Goal: Information Seeking & Learning: Find specific fact

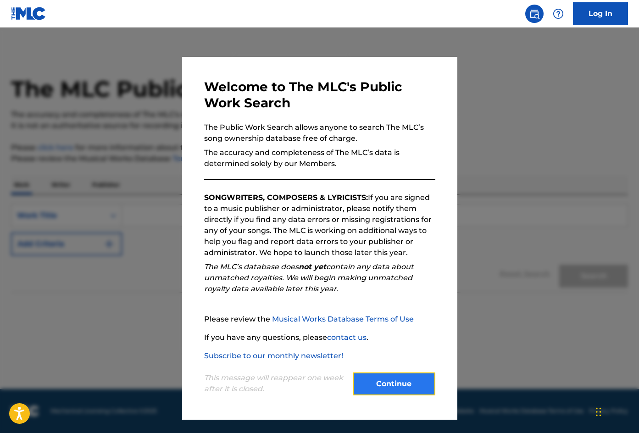
click at [415, 389] on button "Continue" at bounding box center [394, 384] width 83 height 23
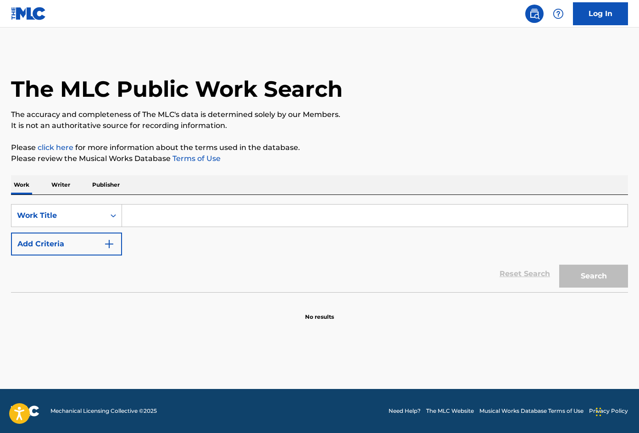
click at [59, 184] on p "Writer" at bounding box center [61, 184] width 24 height 19
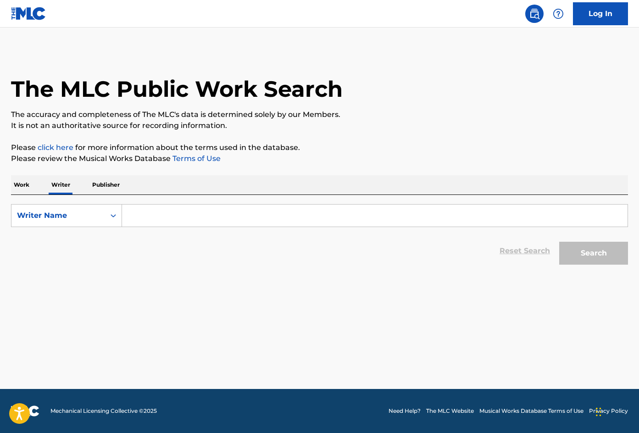
click at [592, 298] on main "The MLC Public Work Search The accuracy and completeness of The MLC's data is d…" at bounding box center [319, 209] width 639 height 362
paste input "Alabras, Ussama"
drag, startPoint x: 162, startPoint y: 216, endPoint x: 122, endPoint y: 212, distance: 40.0
click at [122, 212] on input "Alabras, Ussama" at bounding box center [375, 216] width 506 height 22
click at [186, 212] on input "Ussama" at bounding box center [375, 216] width 506 height 22
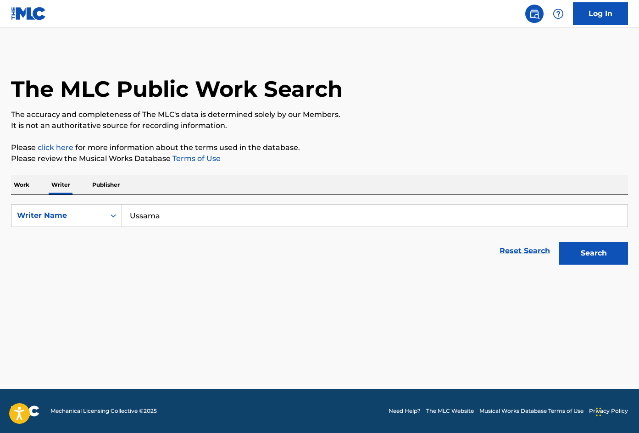
paste input "Alabras,"
type input "Ussama Alabras"
click at [600, 252] on button "Search" at bounding box center [593, 253] width 69 height 23
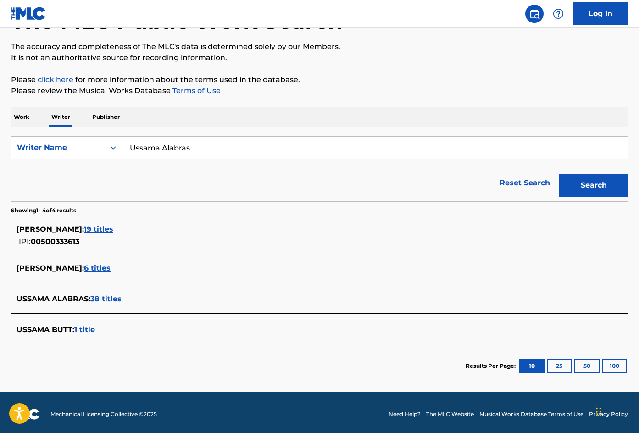
scroll to position [71, 0]
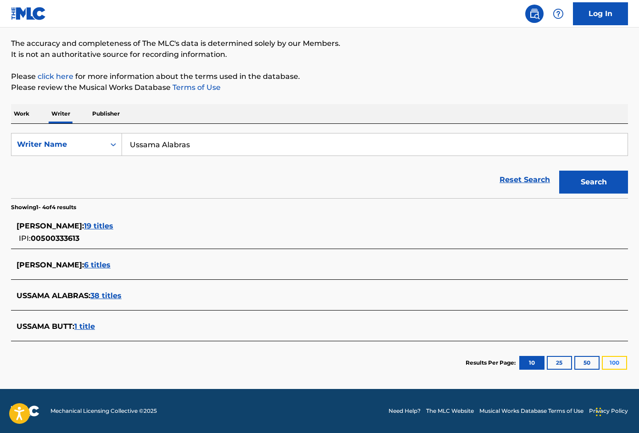
click at [611, 363] on button "100" at bounding box center [614, 363] width 25 height 14
click at [117, 296] on span "38 titles" at bounding box center [105, 295] width 31 height 9
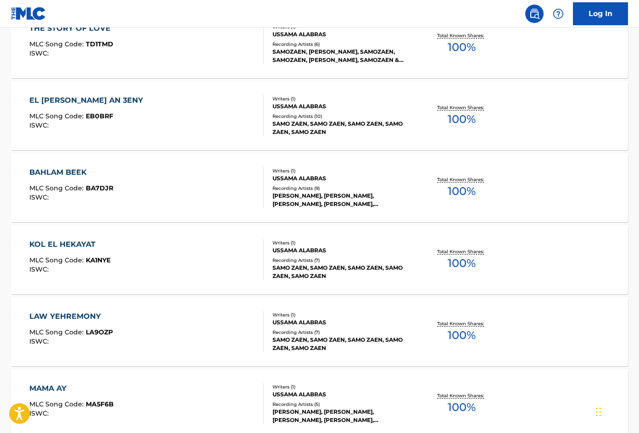
scroll to position [690, 0]
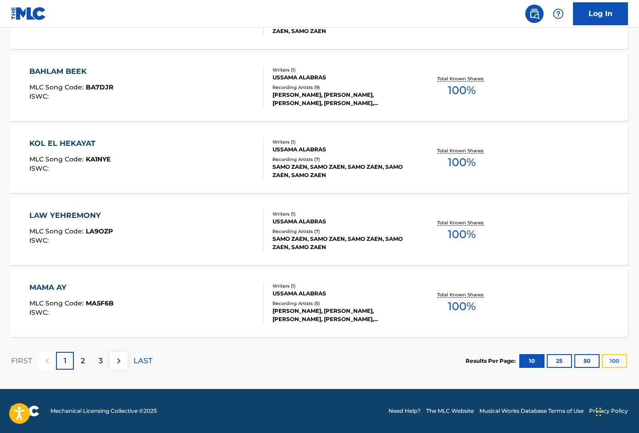
click at [613, 361] on button "100" at bounding box center [614, 361] width 25 height 14
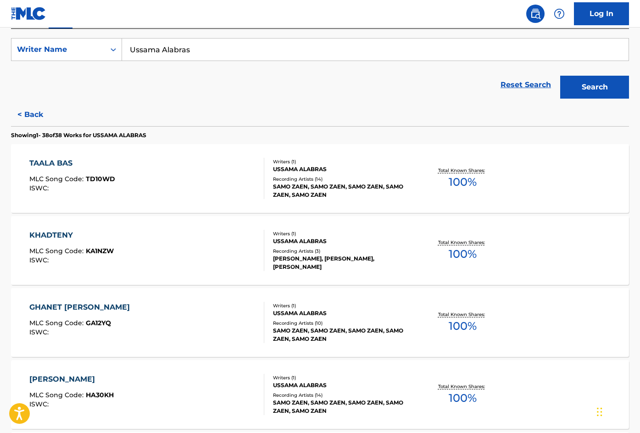
scroll to position [150, 0]
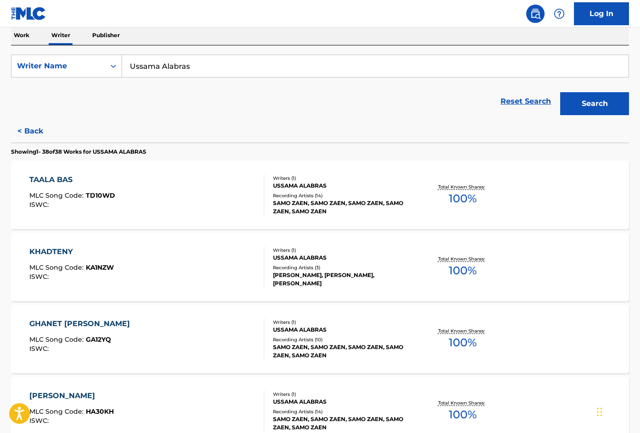
click at [557, 188] on div "TAALA BAS MLC Song Code : TD10WD ISWC : Writers ( 1 ) USSAMA ALABRAS Recording …" at bounding box center [320, 195] width 618 height 69
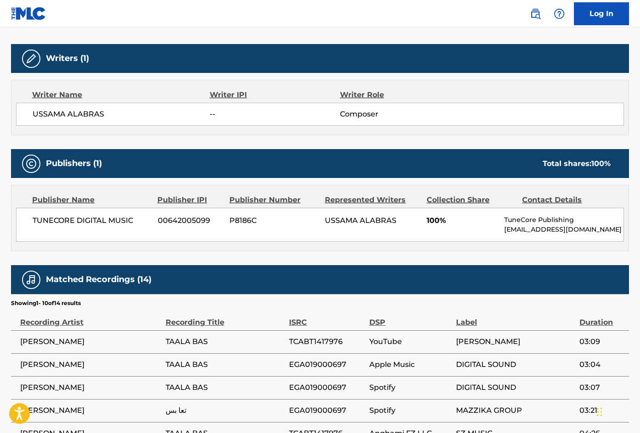
scroll to position [275, 0]
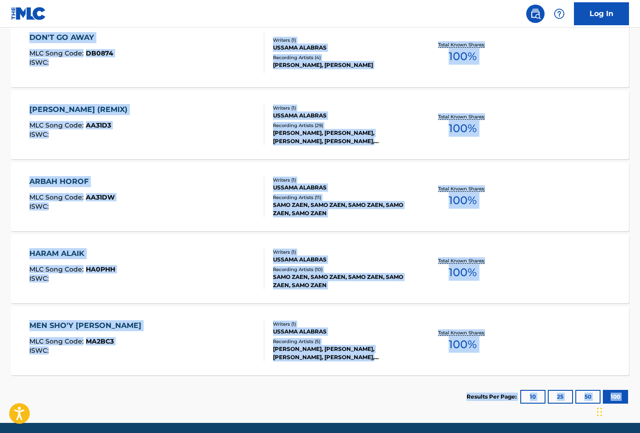
scroll to position [2703, 0]
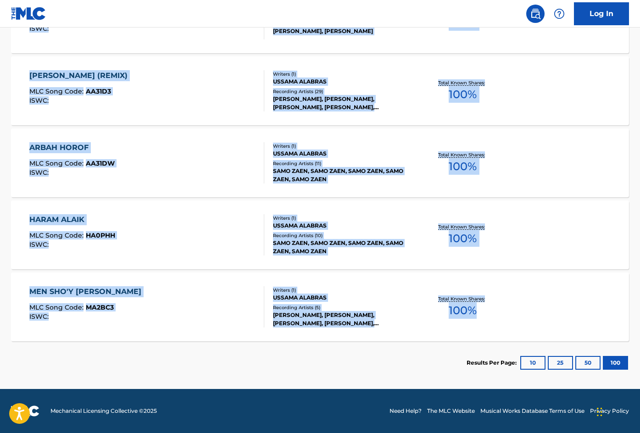
drag, startPoint x: 6, startPoint y: 150, endPoint x: 501, endPoint y: 331, distance: 527.4
copy div "< Back Showing 1 - 38 of 38 Works for USSAMA ALABRAS TAALA BAS MLC Song Code : …"
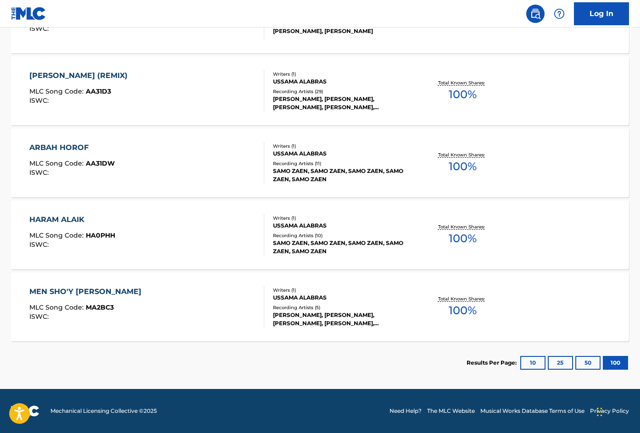
click at [231, 377] on section "Results Per Page: 10 25 50 100" at bounding box center [320, 362] width 618 height 43
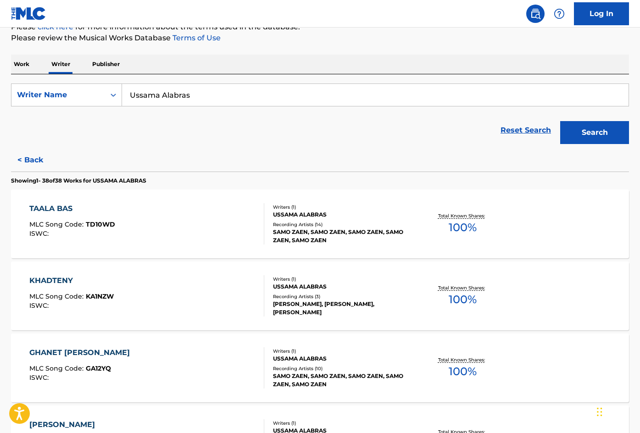
scroll to position [138, 0]
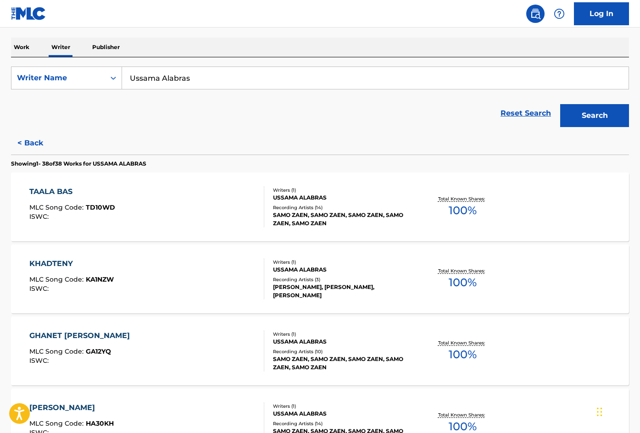
click at [461, 93] on form "SearchWithCriteriac31490b0-fc88-4a21-8458-2a893add6eca Writer Name Ussama Alabr…" at bounding box center [320, 99] width 618 height 65
click at [58, 193] on div "TAALA BAS" at bounding box center [72, 191] width 86 height 11
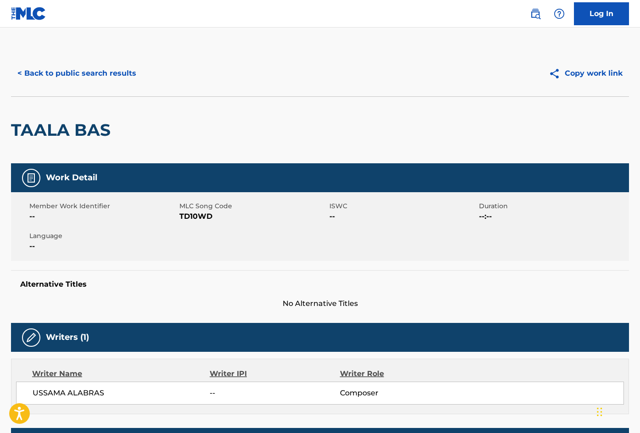
click at [504, 56] on div "< Back to public search results Copy work link" at bounding box center [320, 73] width 618 height 46
click at [557, 273] on div "Alternative Titles No Alternative Titles" at bounding box center [320, 289] width 618 height 39
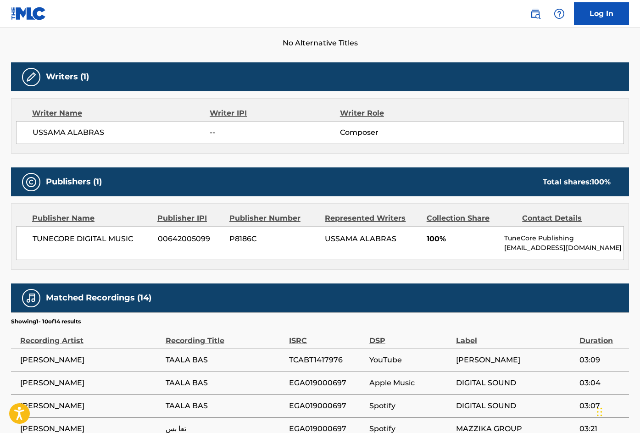
scroll to position [264, 0]
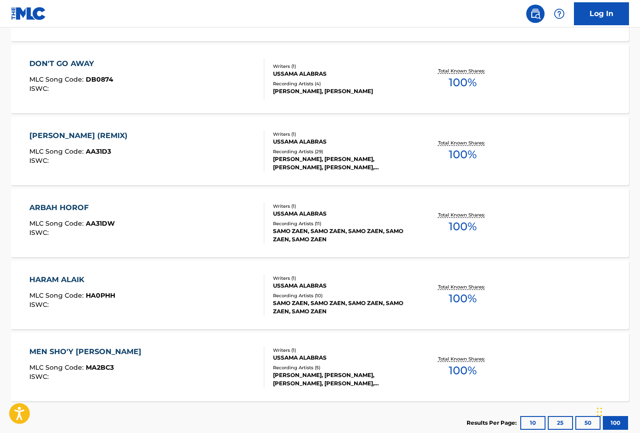
scroll to position [2643, 0]
click at [45, 351] on div "MEN SHO'Y LEK" at bounding box center [87, 351] width 117 height 11
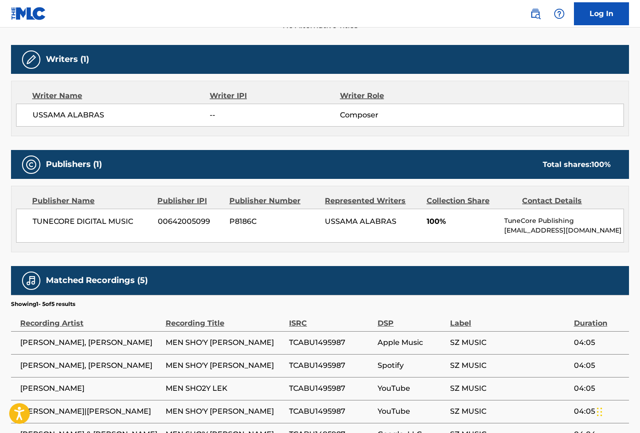
scroll to position [296, 0]
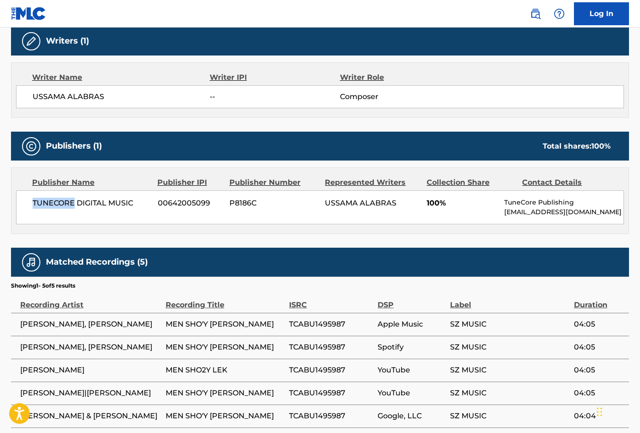
drag, startPoint x: 30, startPoint y: 201, endPoint x: 72, endPoint y: 201, distance: 42.7
click at [72, 201] on div "TUNECORE DIGITAL MUSIC 00642005099 P8186C USSAMA ALABRAS 100% TuneCore Publishi…" at bounding box center [320, 207] width 608 height 34
copy span "TUNECORE"
click at [566, 71] on div "Writer Name Writer IPI Writer Role USSAMA ALABRAS -- Composer" at bounding box center [320, 90] width 618 height 56
click at [636, 162] on div "< Back to public search results Copy work link MEN SHO'Y LEK Work Detail Member…" at bounding box center [320, 91] width 640 height 674
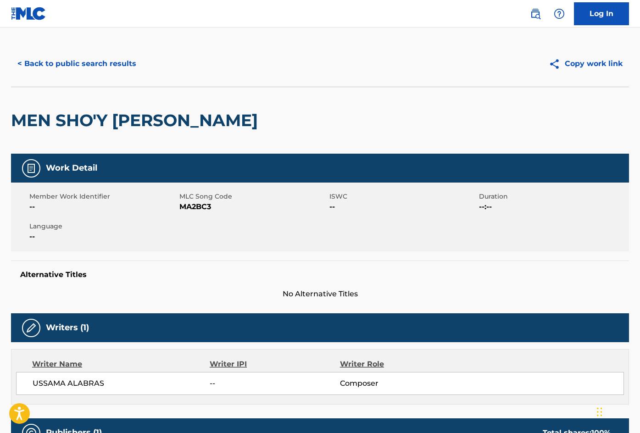
scroll to position [3, 0]
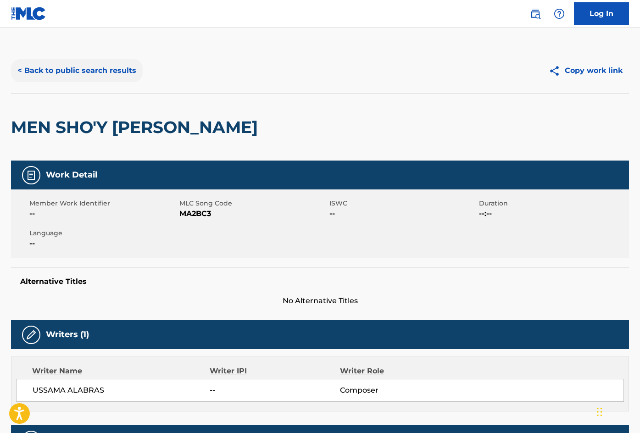
click at [59, 73] on button "< Back to public search results" at bounding box center [77, 70] width 132 height 23
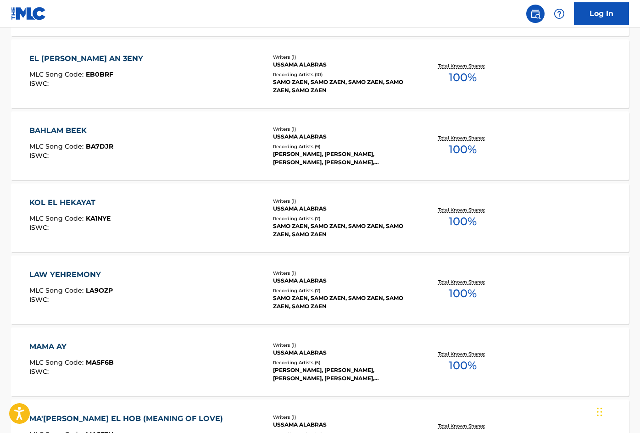
scroll to position [638, 0]
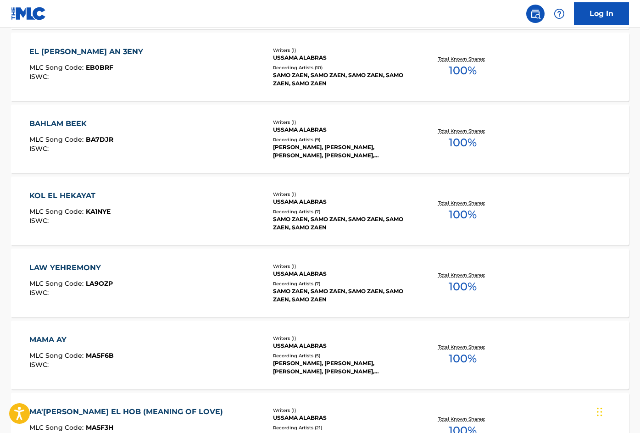
click at [85, 269] on div "LAW YEHREMONY" at bounding box center [71, 267] width 84 height 11
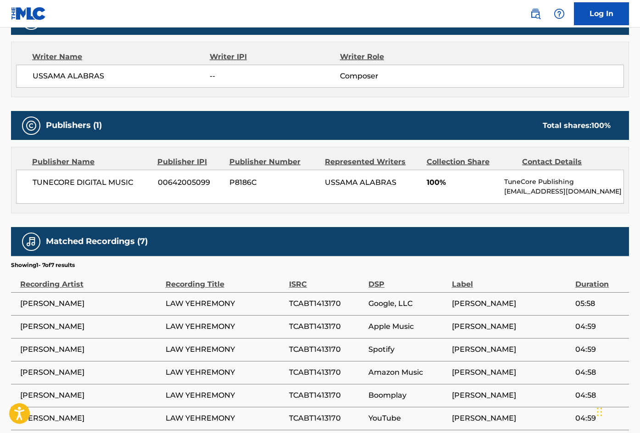
scroll to position [327, 0]
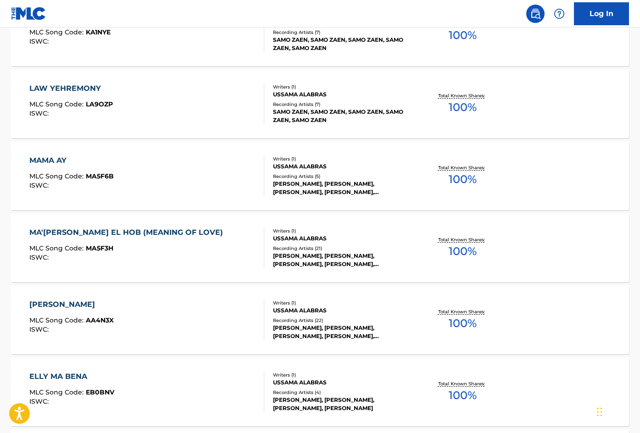
scroll to position [827, 0]
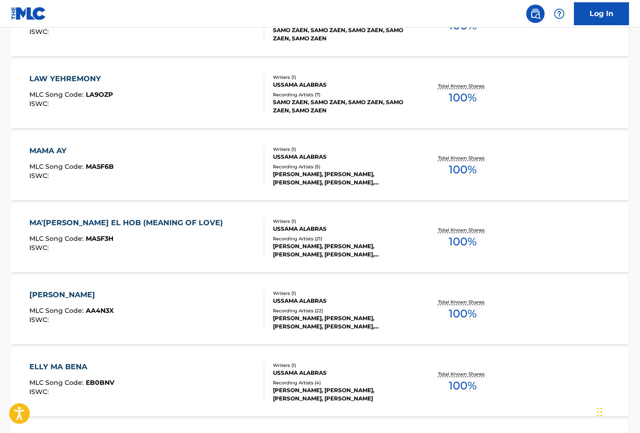
click at [63, 296] on div "[PERSON_NAME]" at bounding box center [71, 295] width 84 height 11
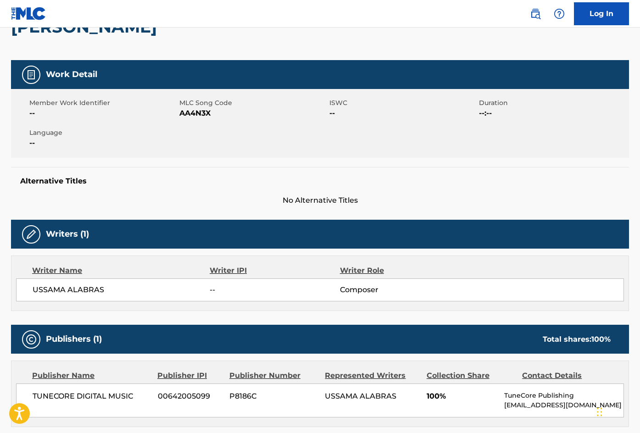
scroll to position [84, 0]
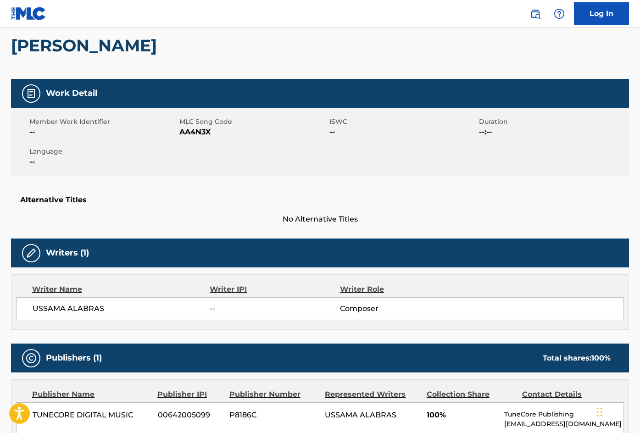
drag, startPoint x: 569, startPoint y: 147, endPoint x: 568, endPoint y: 132, distance: 14.7
click at [569, 147] on div "Member Work Identifier -- MLC Song Code AA4N3X ISWC -- Duration --:-- Language …" at bounding box center [320, 142] width 618 height 69
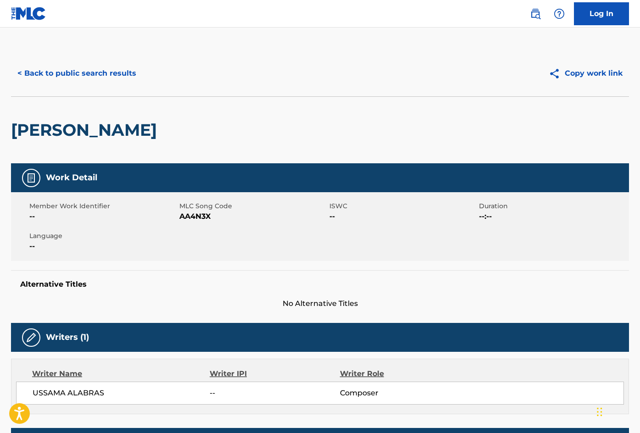
click at [602, 114] on div "[PERSON_NAME]" at bounding box center [320, 129] width 618 height 67
click at [86, 73] on button "< Back to public search results" at bounding box center [77, 73] width 132 height 23
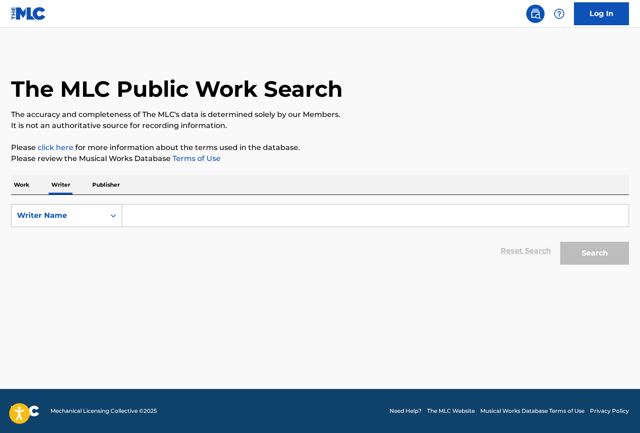
click at [110, 217] on icon "Search Form" at bounding box center [113, 215] width 9 height 9
click at [25, 184] on p "Work" at bounding box center [21, 184] width 21 height 19
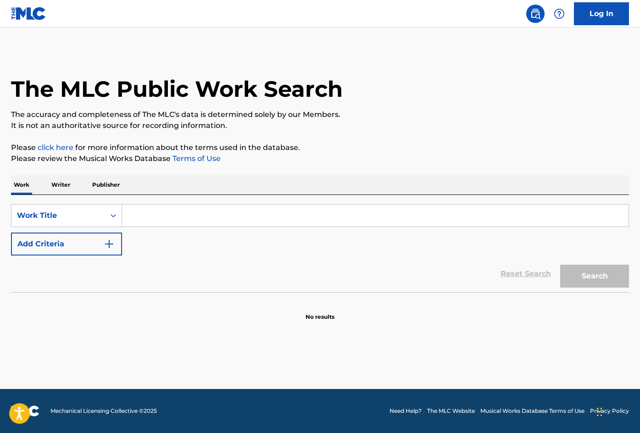
click at [201, 217] on input "Search Form" at bounding box center [375, 216] width 507 height 22
paste input "MELI YA HELWA"
type input "MELI YA HELWA"
click at [589, 278] on button "Search" at bounding box center [594, 276] width 69 height 23
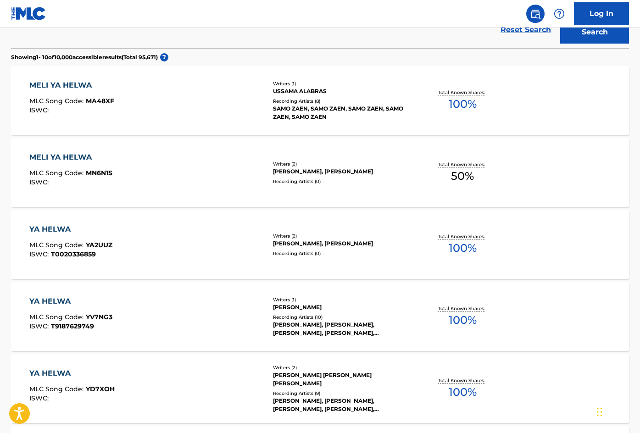
scroll to position [229, 0]
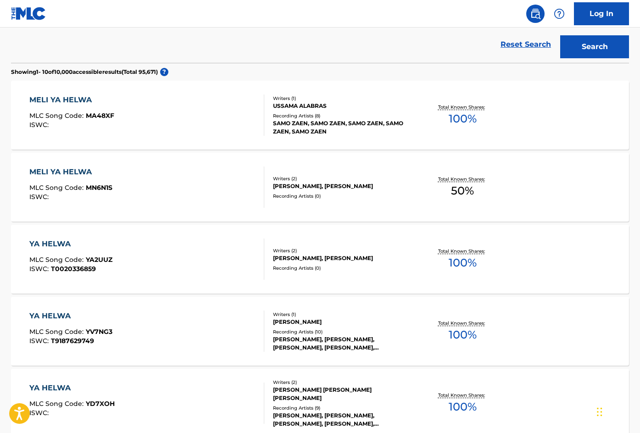
click at [76, 169] on div "MELI YA HELWA" at bounding box center [70, 172] width 83 height 11
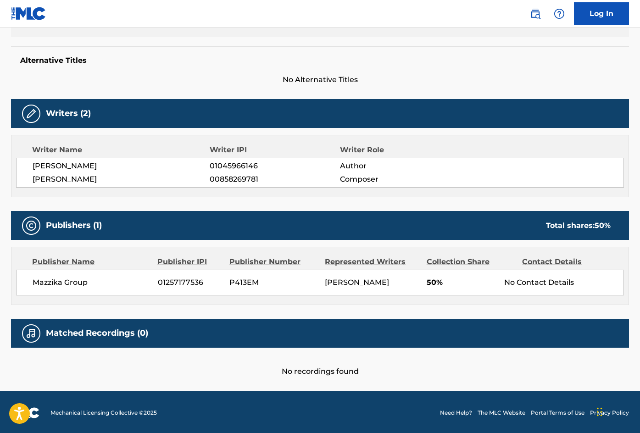
scroll to position [226, 0]
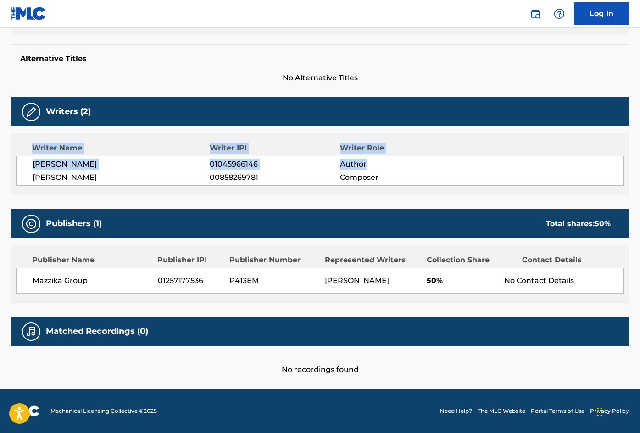
drag, startPoint x: 640, startPoint y: 158, endPoint x: 640, endPoint y: 117, distance: 40.8
click at [162, 100] on div "Writers (2)" at bounding box center [320, 111] width 618 height 29
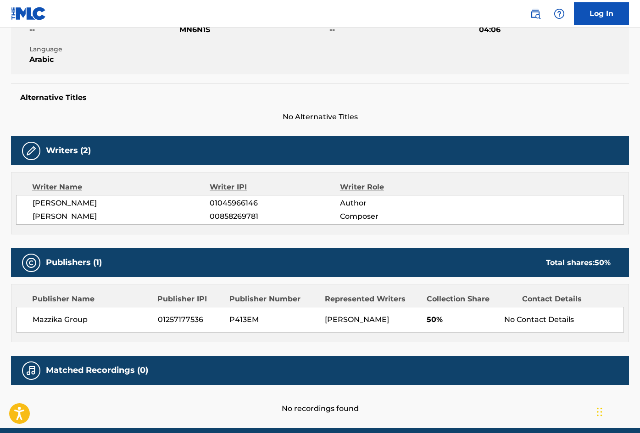
scroll to position [180, 0]
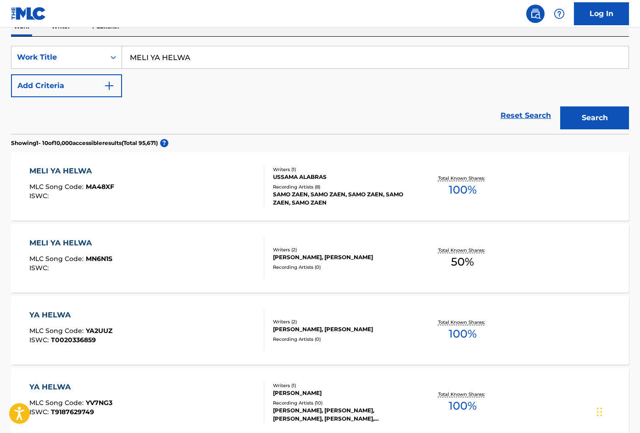
scroll to position [155, 0]
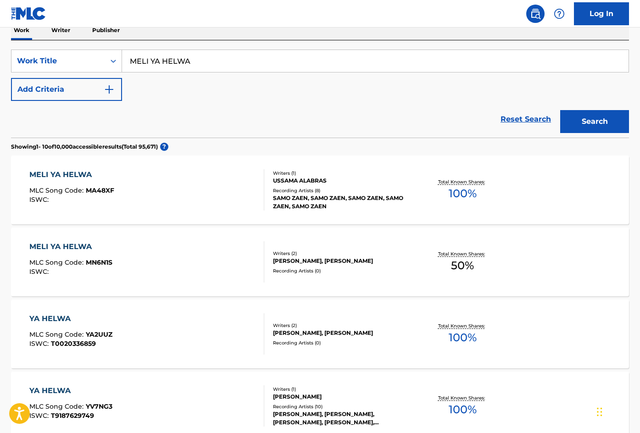
click at [567, 84] on div "SearchWithCriteriaeb9c7c43-b703-4a0f-bfae-4b32bae70d8a Work Title MELI YA HELWA…" at bounding box center [320, 75] width 618 height 51
click at [232, 58] on input "MELI YA HELWA" at bounding box center [375, 61] width 507 height 22
paste input "LAW AWSIFLAK"
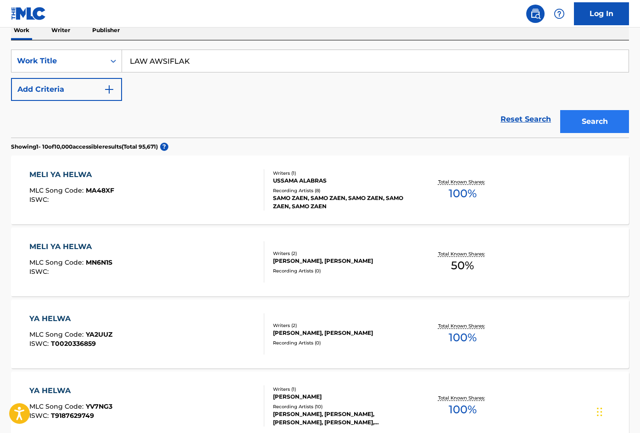
type input "LAW AWSIFLAK"
click at [571, 117] on button "Search" at bounding box center [594, 121] width 69 height 23
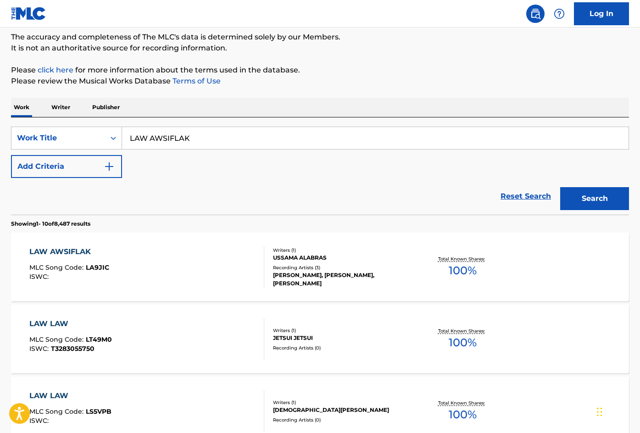
scroll to position [92, 0]
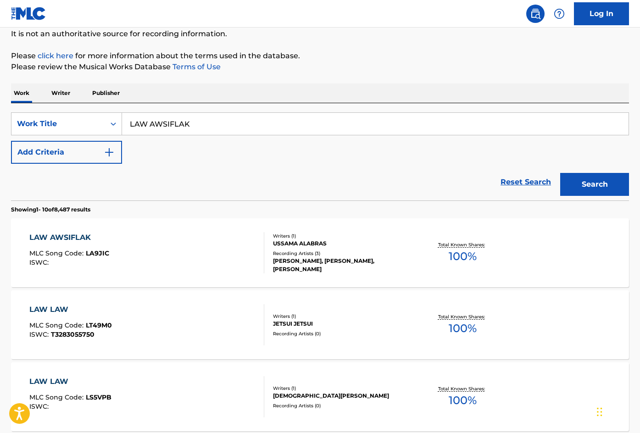
click at [72, 234] on div "LAW AWSIFLAK" at bounding box center [69, 237] width 80 height 11
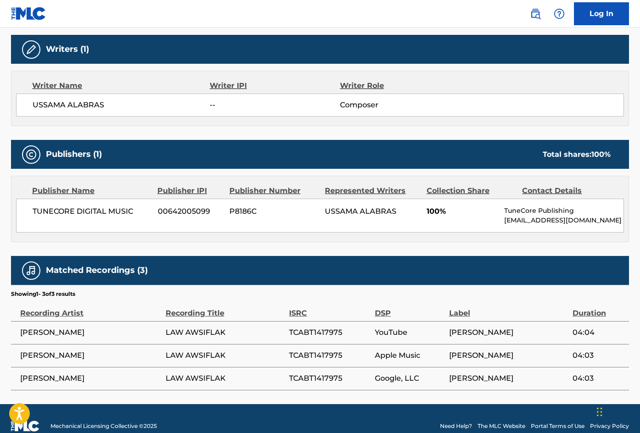
scroll to position [303, 0]
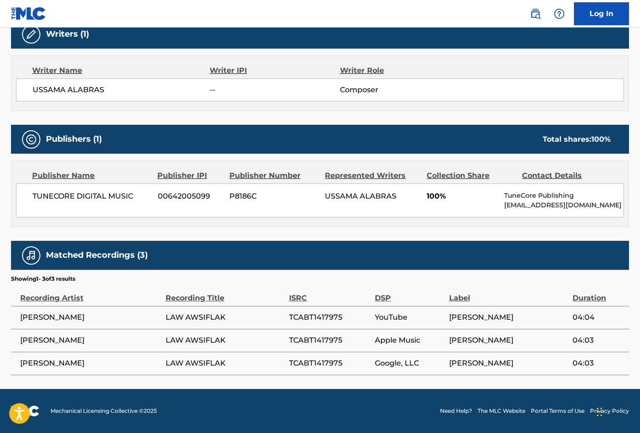
drag, startPoint x: 599, startPoint y: 110, endPoint x: 575, endPoint y: 106, distance: 23.8
click at [599, 110] on div "Writer Name Writer IPI Writer Role USSAMA ALABRAS -- Composer" at bounding box center [320, 84] width 618 height 56
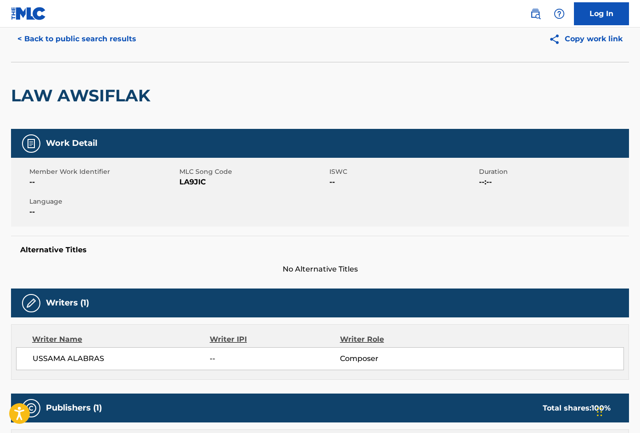
scroll to position [28, 0]
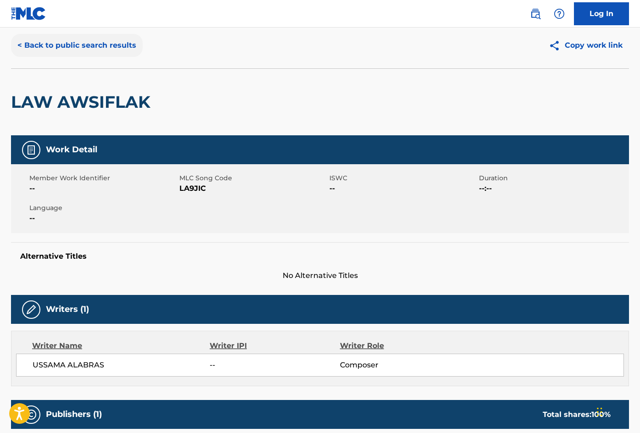
click at [50, 45] on button "< Back to public search results" at bounding box center [77, 45] width 132 height 23
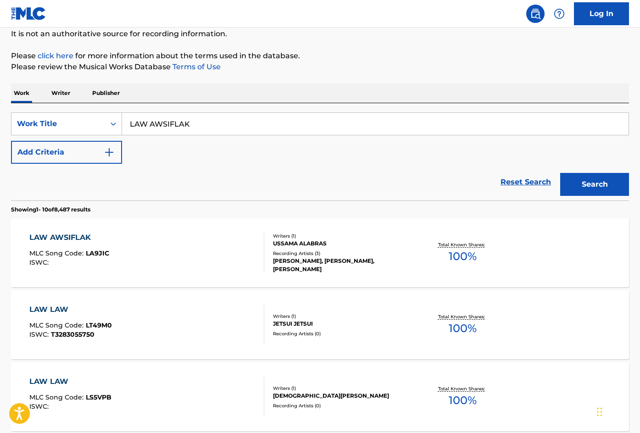
click at [211, 128] on input "LAW AWSIFLAK" at bounding box center [375, 124] width 507 height 22
paste input "HAZY"
type input "HAZY"
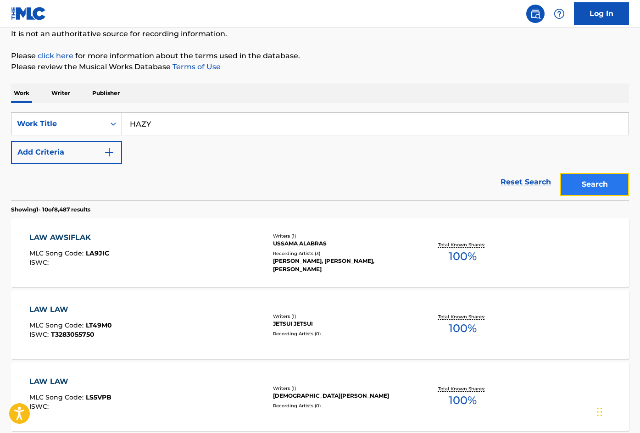
click at [566, 184] on button "Search" at bounding box center [594, 184] width 69 height 23
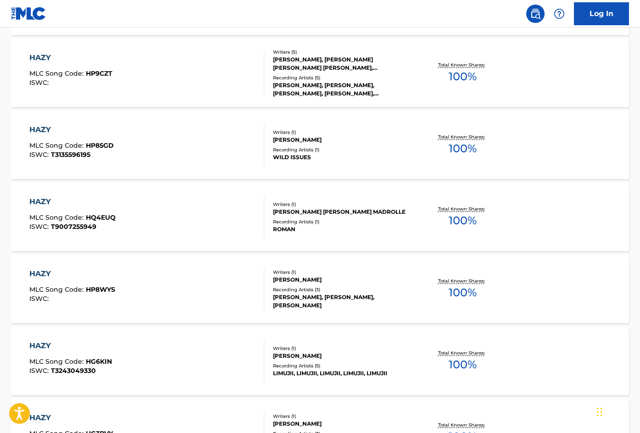
scroll to position [349, 0]
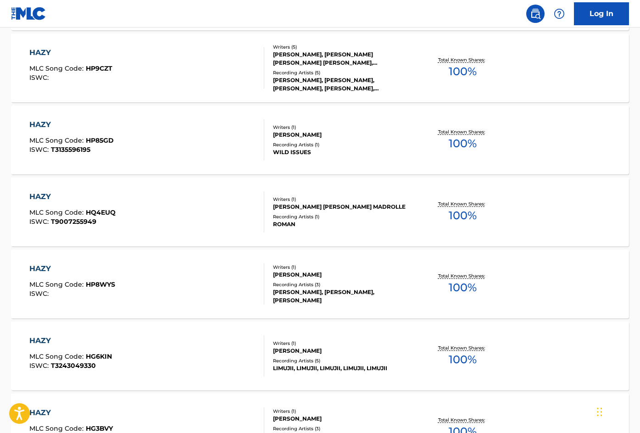
click at [636, 196] on div "The MLC Public Work Search The accuracy and completeness of The MLC's data is d…" at bounding box center [320, 214] width 640 height 1024
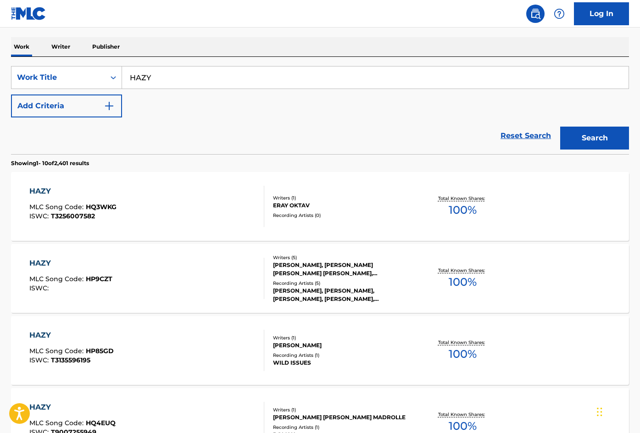
scroll to position [123, 0]
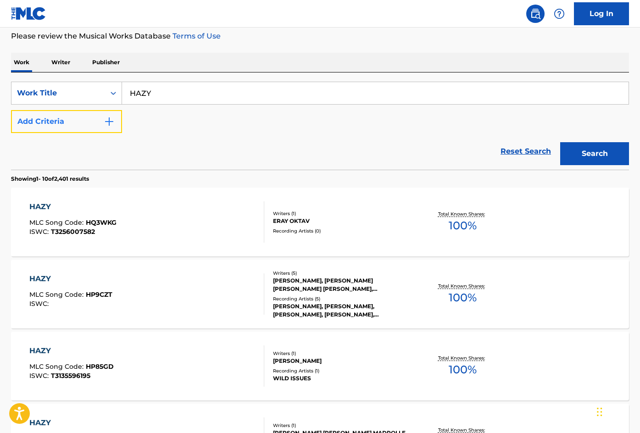
click at [108, 123] on img "Search Form" at bounding box center [109, 121] width 11 height 11
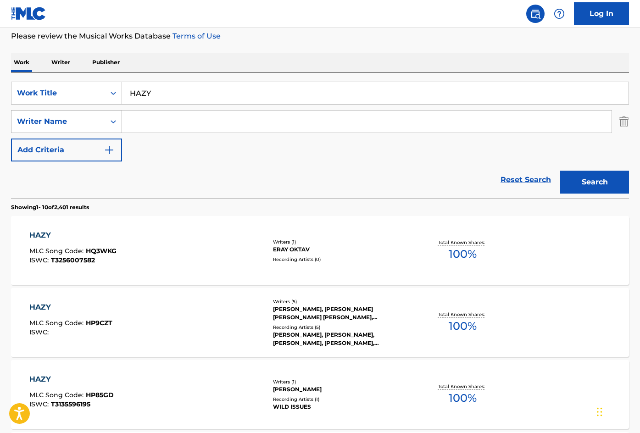
click at [79, 123] on div "Writer Name" at bounding box center [58, 121] width 83 height 11
click at [198, 167] on div "Reset Search Search" at bounding box center [320, 180] width 618 height 37
click at [103, 88] on div "Work Title" at bounding box center [58, 92] width 94 height 17
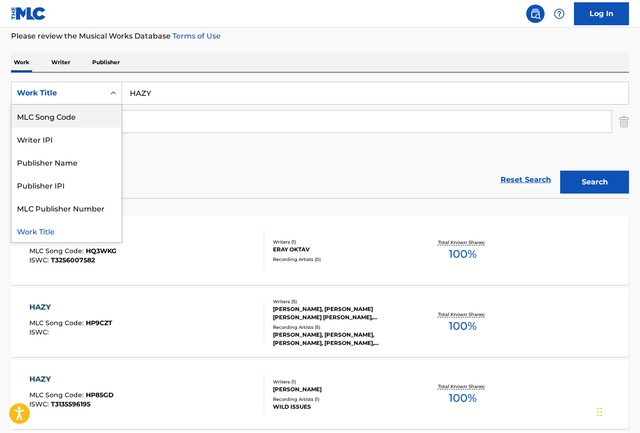
scroll to position [0, 0]
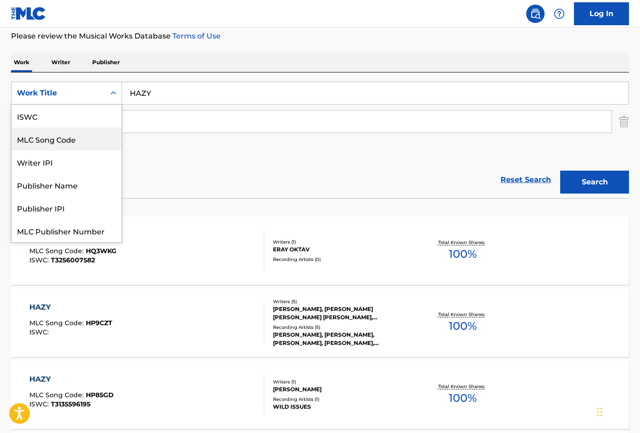
click at [94, 142] on div "MLC Song Code" at bounding box center [66, 139] width 110 height 23
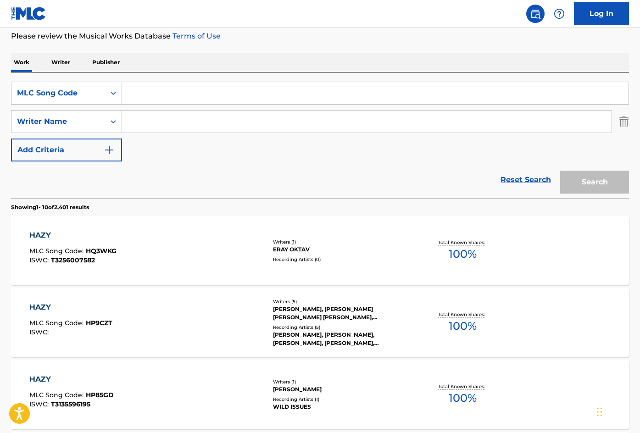
click at [180, 94] on input "Search Form" at bounding box center [375, 93] width 507 height 22
paste input "HA0POW"
type input "HA0POW"
click at [587, 174] on button "Search" at bounding box center [594, 182] width 69 height 23
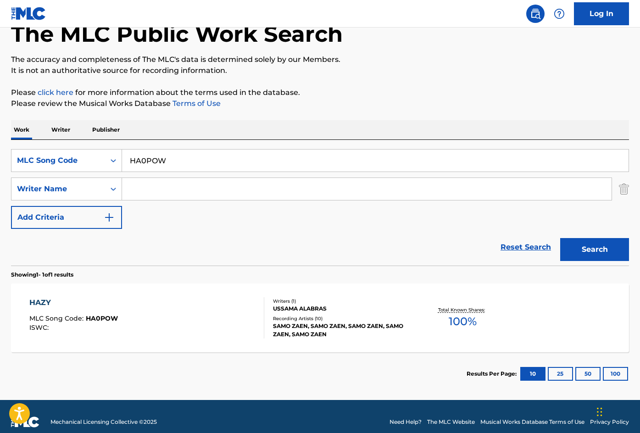
scroll to position [20, 0]
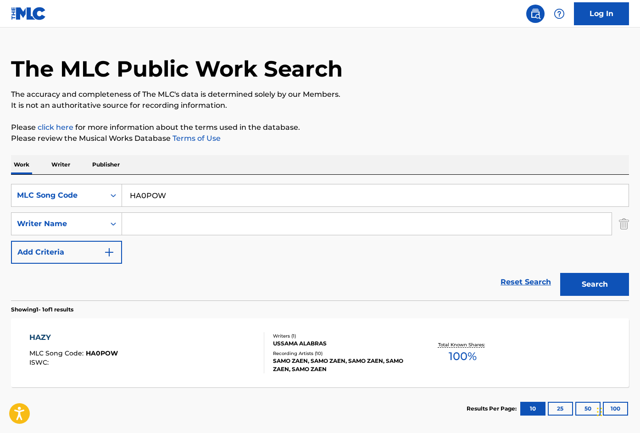
click at [48, 338] on div "HAZY" at bounding box center [73, 337] width 89 height 11
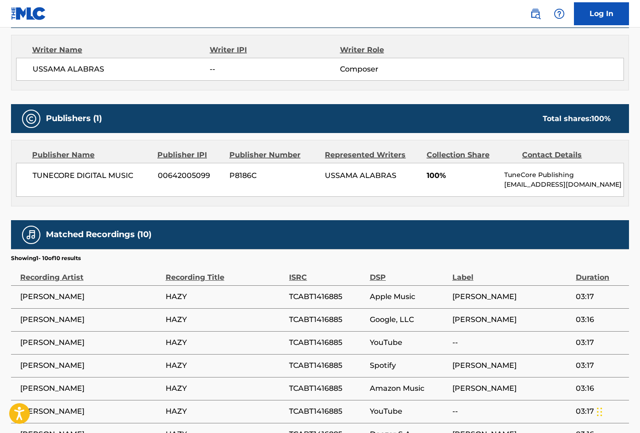
scroll to position [321, 0]
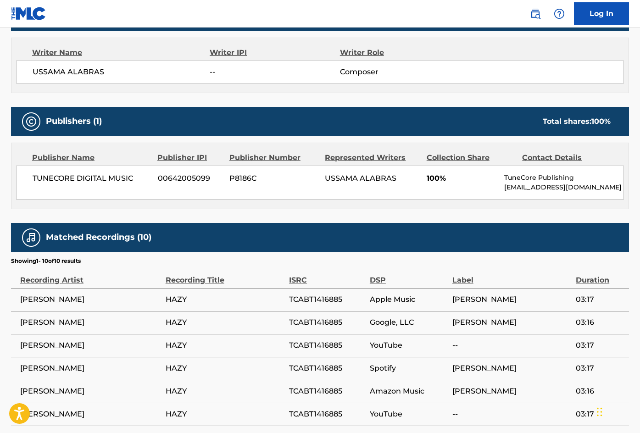
click at [636, 135] on div "< Back to public search results Copy work link HAZY Work Detail Member Work Ide…" at bounding box center [320, 123] width 640 height 789
drag, startPoint x: 605, startPoint y: 95, endPoint x: 534, endPoint y: 73, distance: 74.3
click at [605, 95] on div "Work Detail Member Work Identifier -- MLC Song Code HA0POW ISWC -- Duration --:…" at bounding box center [320, 180] width 618 height 676
